Goal: Task Accomplishment & Management: Use online tool/utility

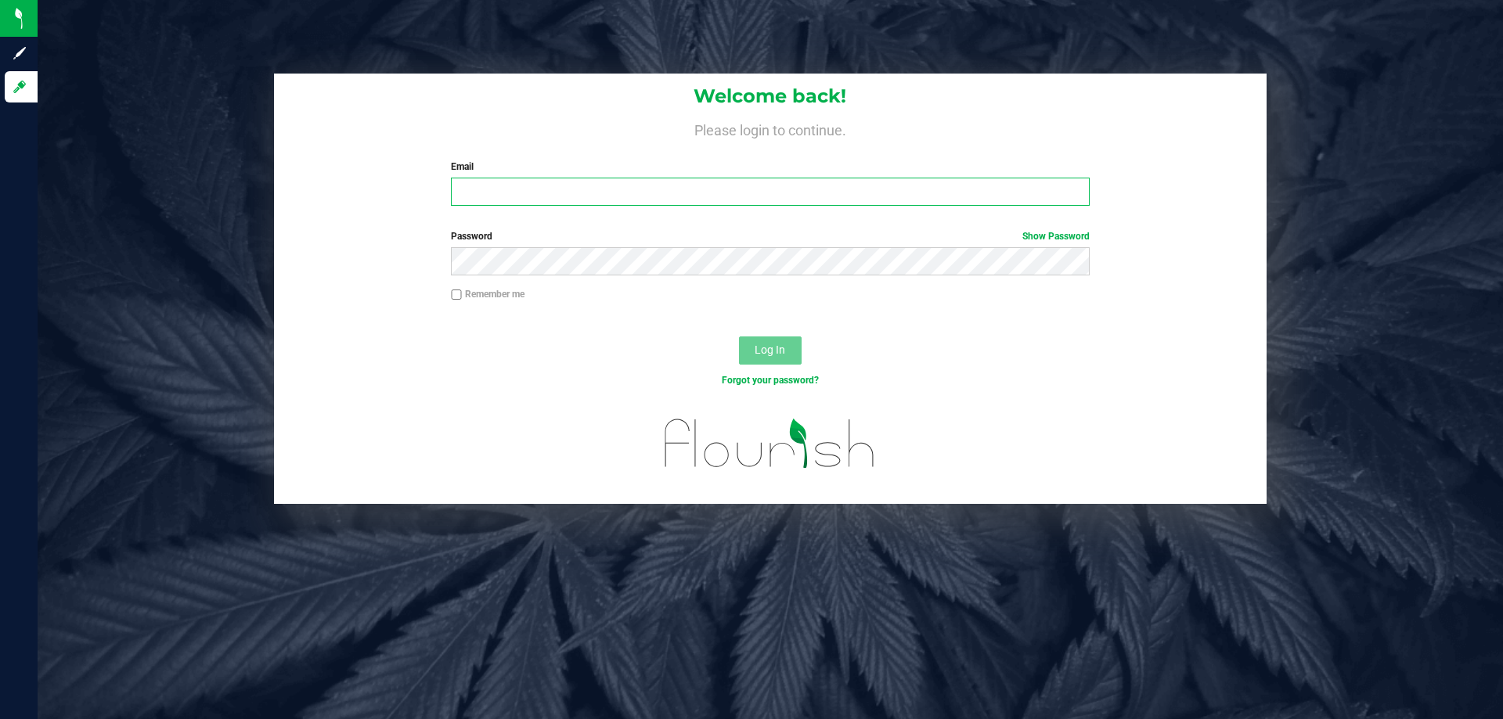
click at [488, 184] on input "Email" at bounding box center [770, 192] width 638 height 28
type input "[EMAIL_ADDRESS][DOMAIN_NAME]"
click at [739, 337] on button "Log In" at bounding box center [770, 351] width 63 height 28
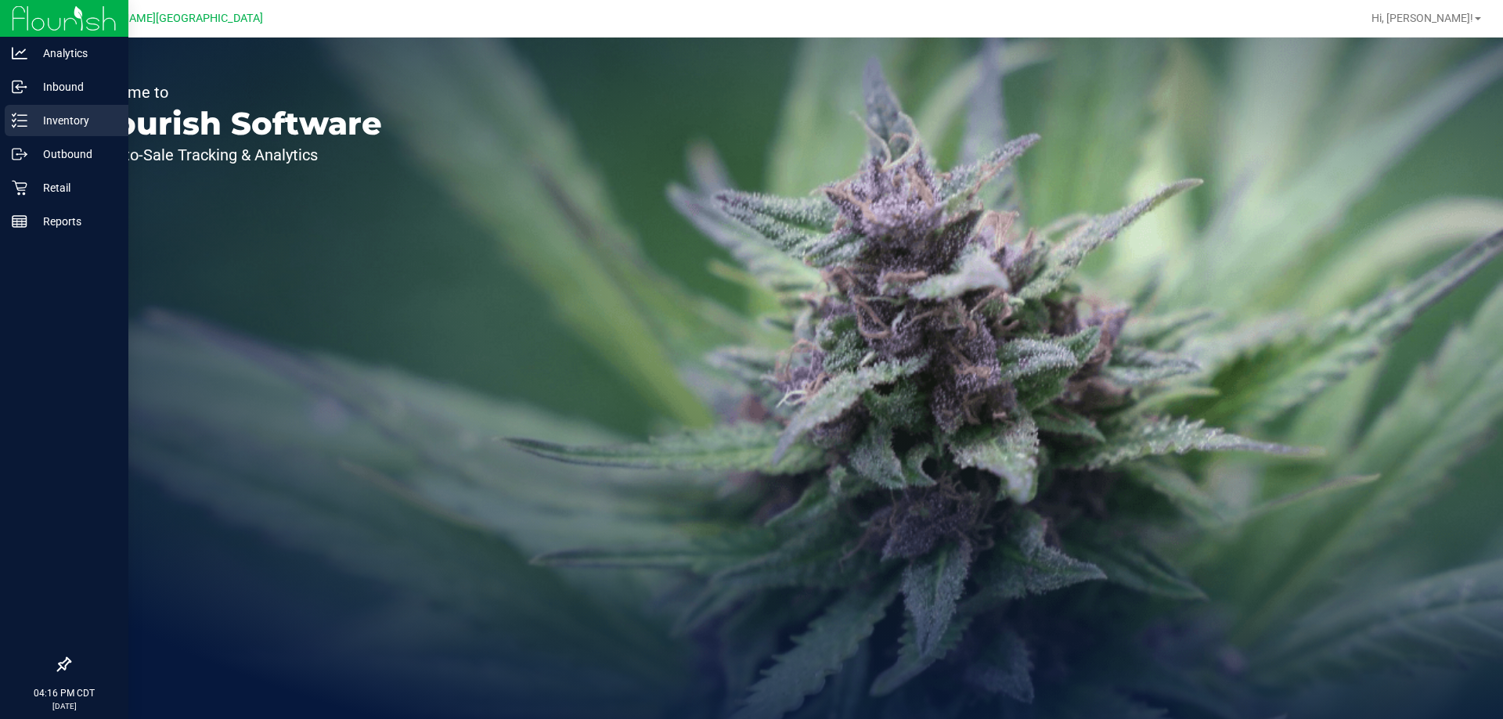
click at [22, 108] on div "Inventory" at bounding box center [67, 120] width 124 height 31
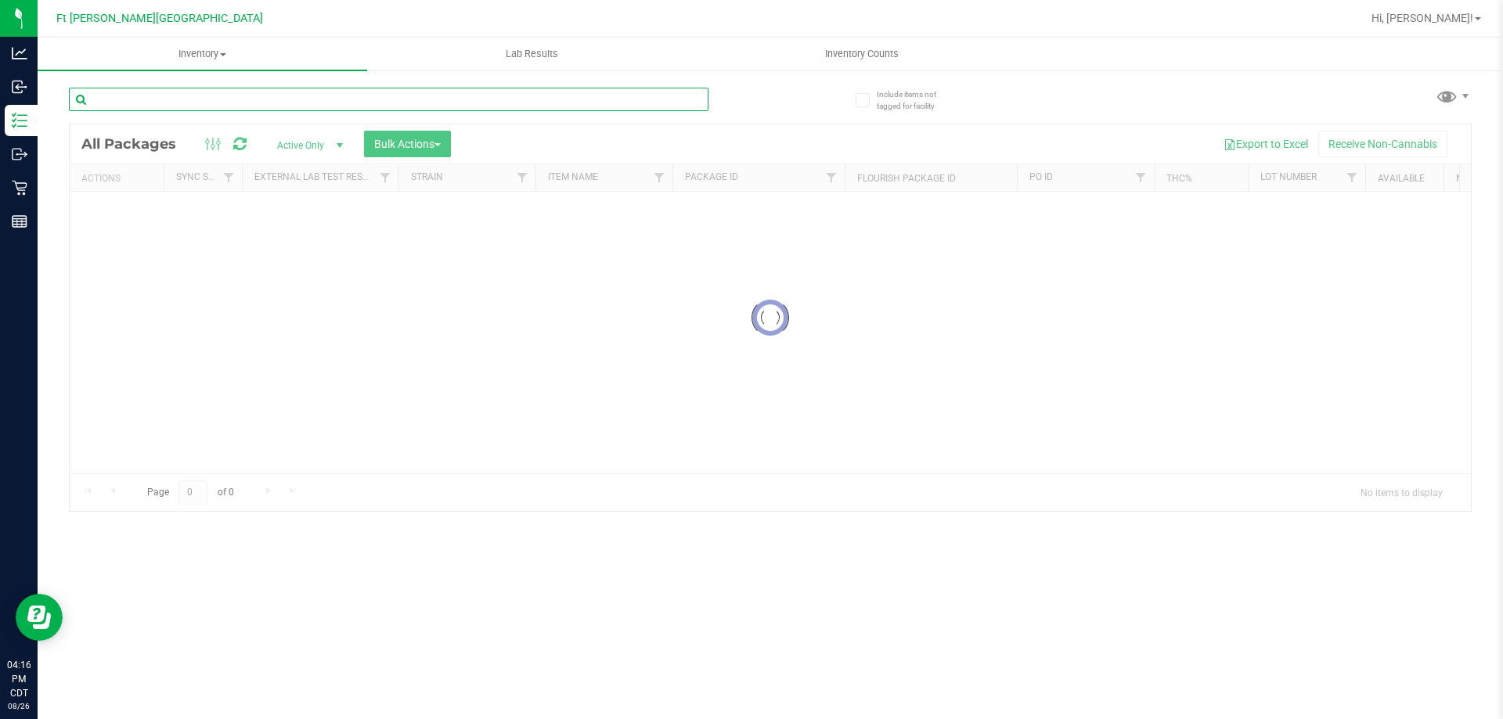
click at [308, 92] on input "text" at bounding box center [388, 99] width 639 height 23
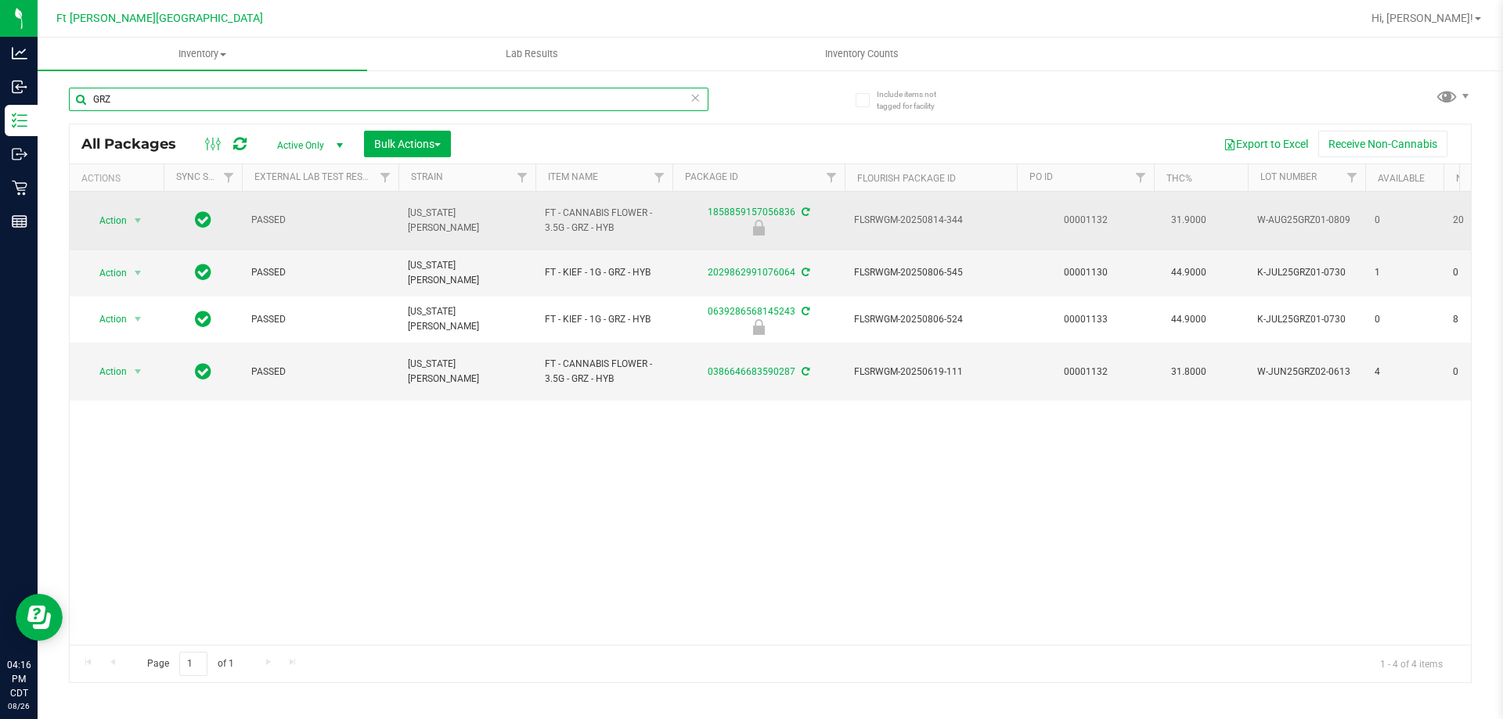
type input "GRZ"
drag, startPoint x: 918, startPoint y: 222, endPoint x: 819, endPoint y: 225, distance: 99.4
drag, startPoint x: 1351, startPoint y: 218, endPoint x: 1257, endPoint y: 218, distance: 93.9
click at [1258, 218] on span "W-AUG25GRZ01-0809" at bounding box center [1306, 220] width 99 height 15
